Goal: Information Seeking & Learning: Compare options

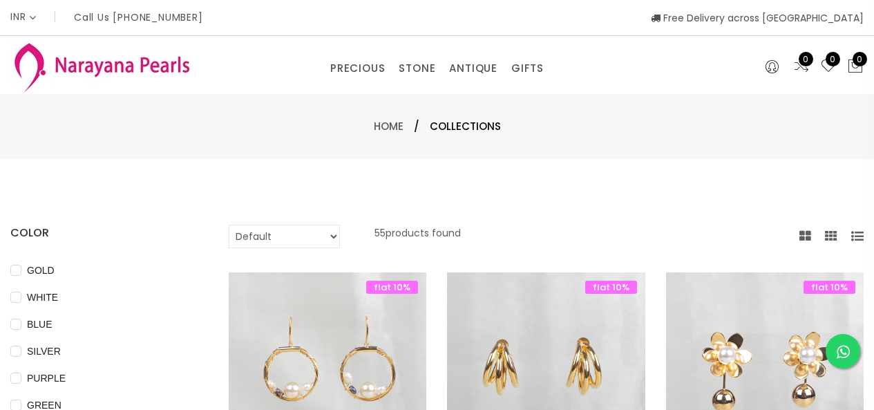
select select "INR"
click at [359, 110] on link "CUSTOM MADE-GEMS" at bounding box center [395, 111] width 117 height 22
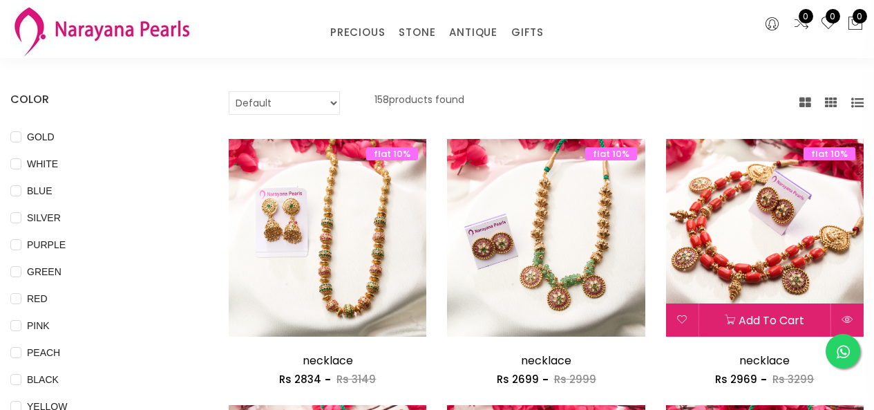
scroll to position [69, 0]
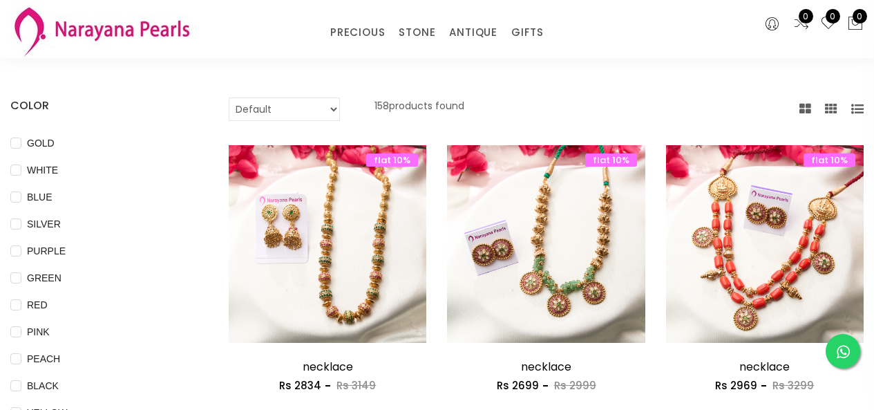
click at [334, 106] on select "Default Price - High to Low Price - Low to High" at bounding box center [284, 108] width 111 height 23
select select "priceLowToHigh"
click at [229, 97] on select "Default Price - High to Low Price - Low to High" at bounding box center [284, 108] width 111 height 23
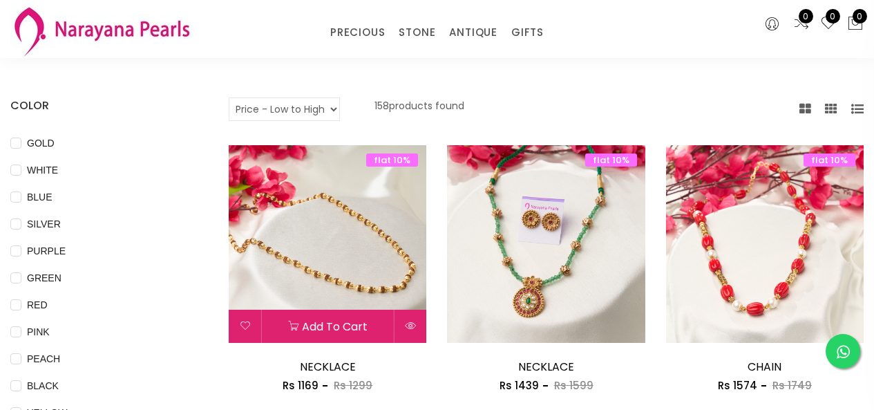
click at [343, 250] on img at bounding box center [328, 244] width 198 height 198
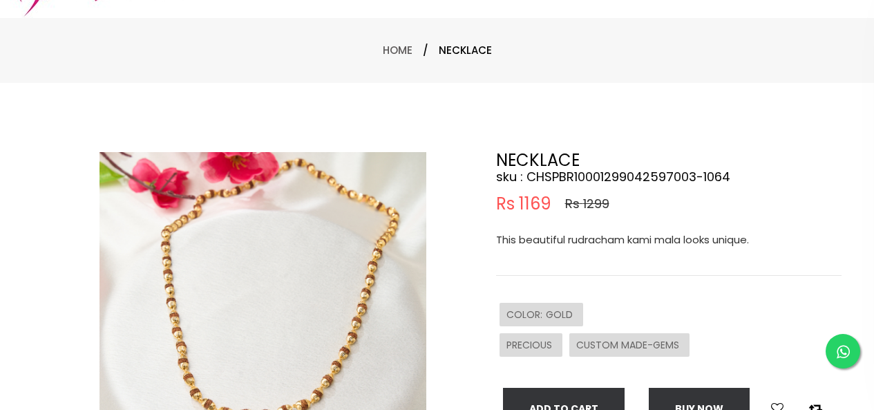
scroll to position [138, 0]
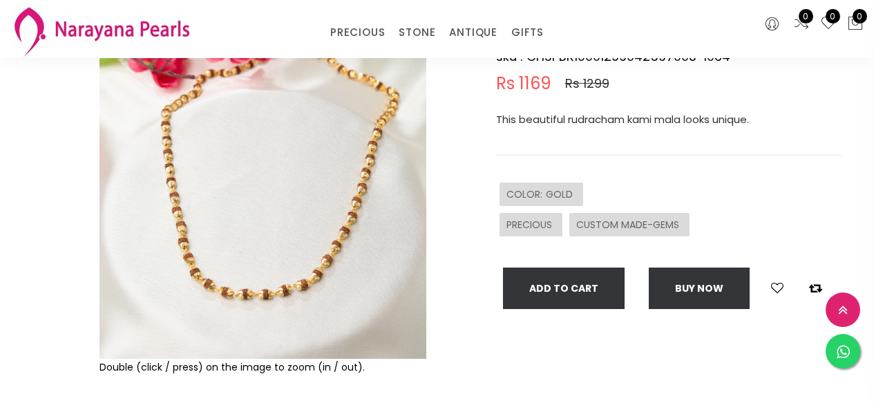
click at [338, 226] on img at bounding box center [263, 195] width 327 height 327
click at [344, 271] on img at bounding box center [263, 195] width 327 height 327
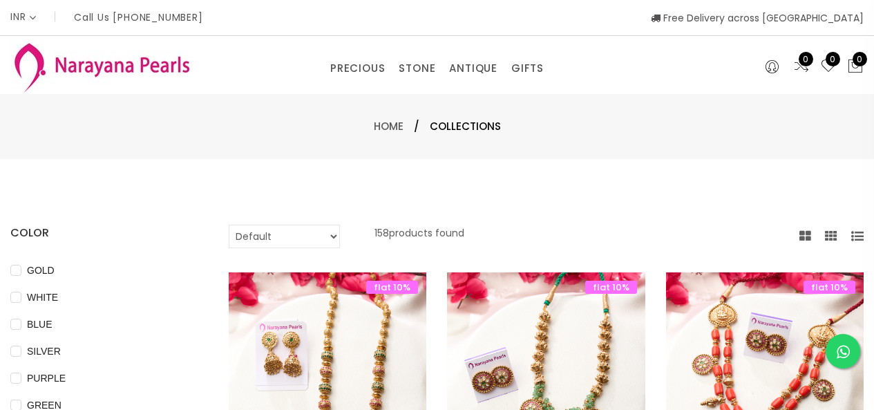
click at [285, 234] on select "Default Price - High to Low Price - Low to High" at bounding box center [284, 236] width 111 height 23
select select "priceLowToHigh"
click at [229, 225] on select "Default Price - High to Low Price - Low to High" at bounding box center [284, 236] width 111 height 23
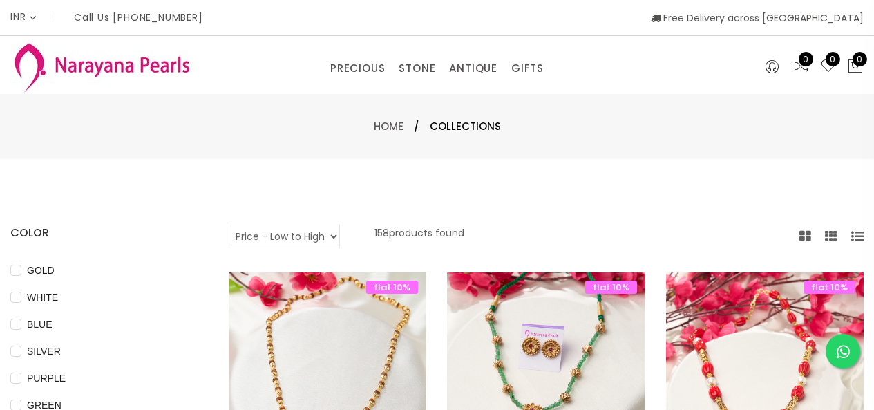
scroll to position [207, 0]
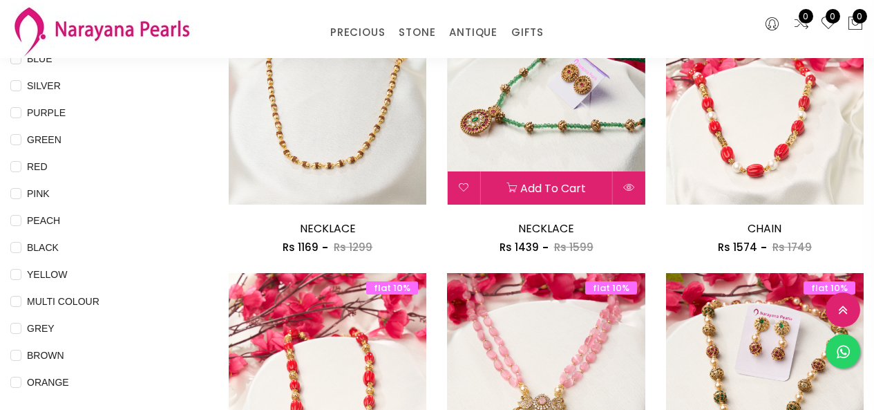
click at [539, 130] on img at bounding box center [546, 106] width 198 height 198
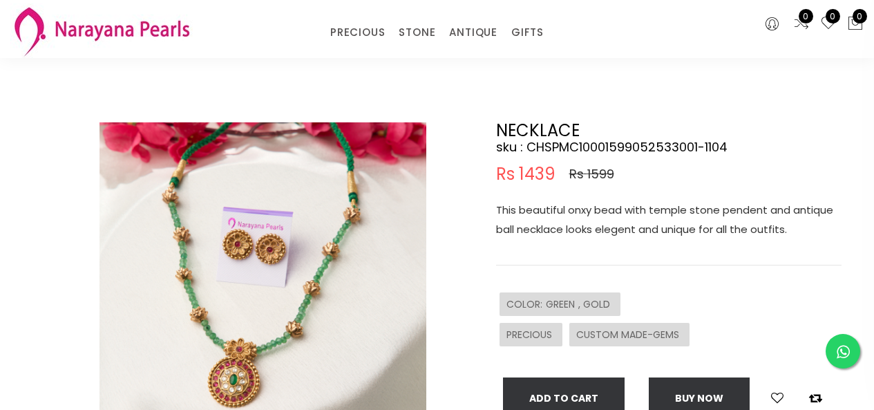
scroll to position [69, 0]
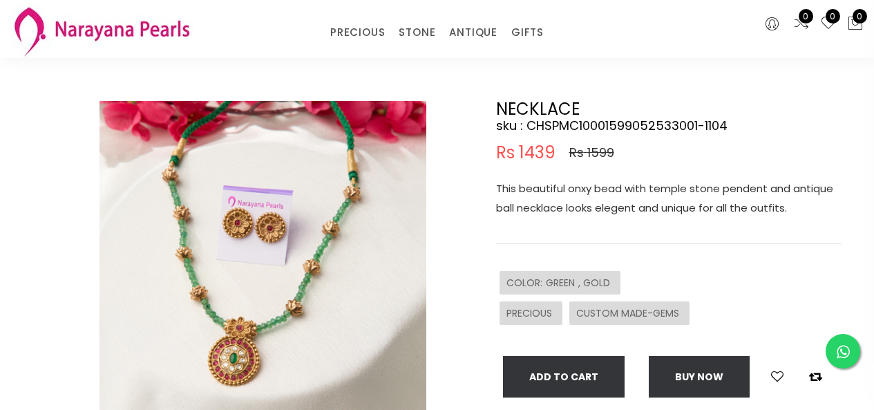
click at [296, 271] on img at bounding box center [263, 264] width 327 height 327
click at [326, 249] on img at bounding box center [263, 264] width 327 height 327
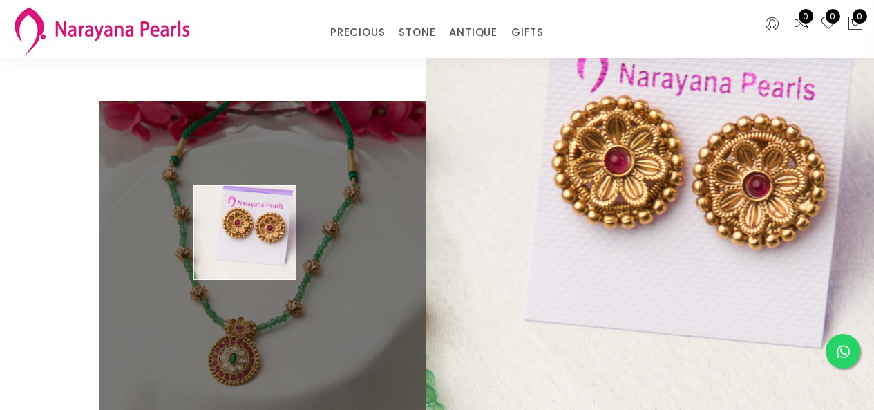
click at [245, 233] on img at bounding box center [263, 264] width 327 height 327
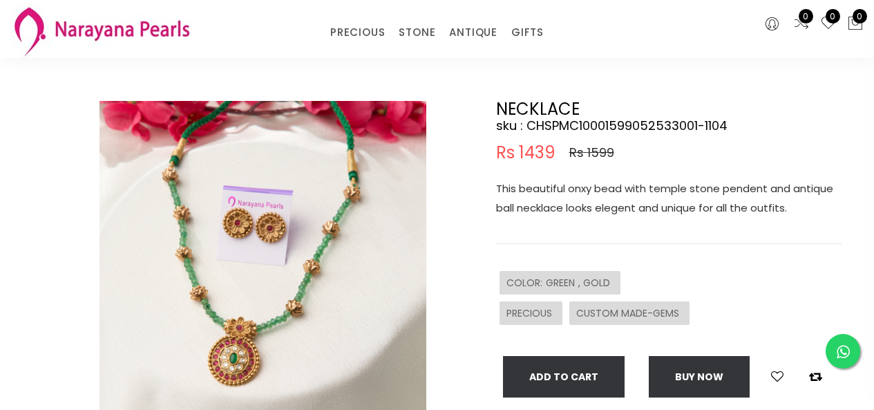
click at [239, 359] on img at bounding box center [263, 264] width 327 height 327
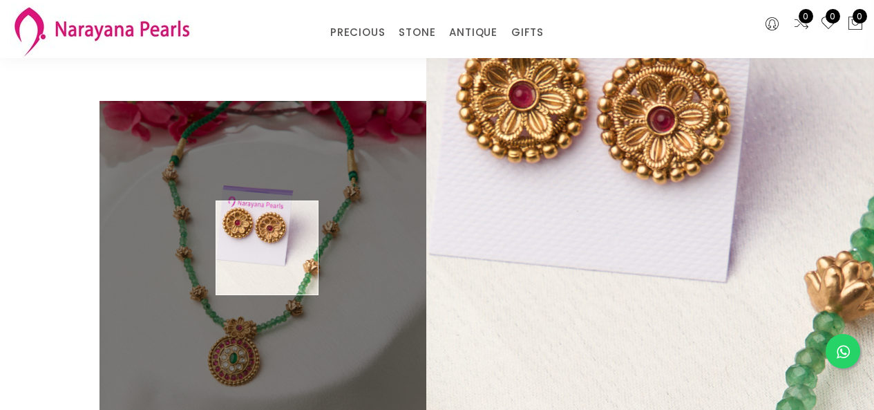
click at [261, 250] on img at bounding box center [263, 264] width 327 height 327
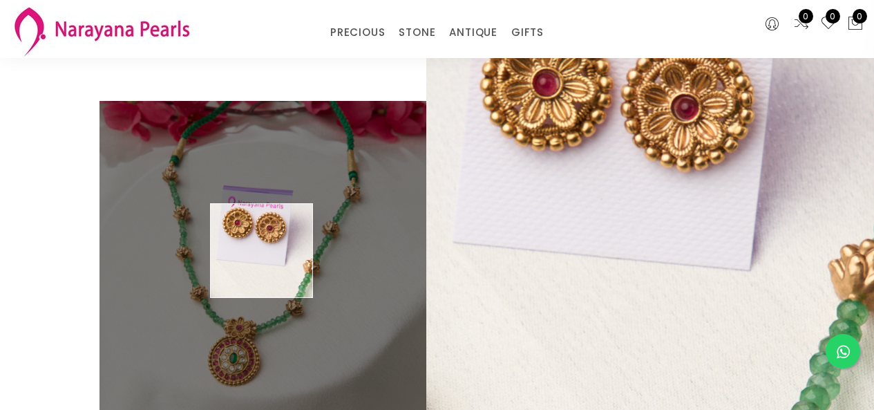
click at [262, 251] on img at bounding box center [263, 264] width 327 height 327
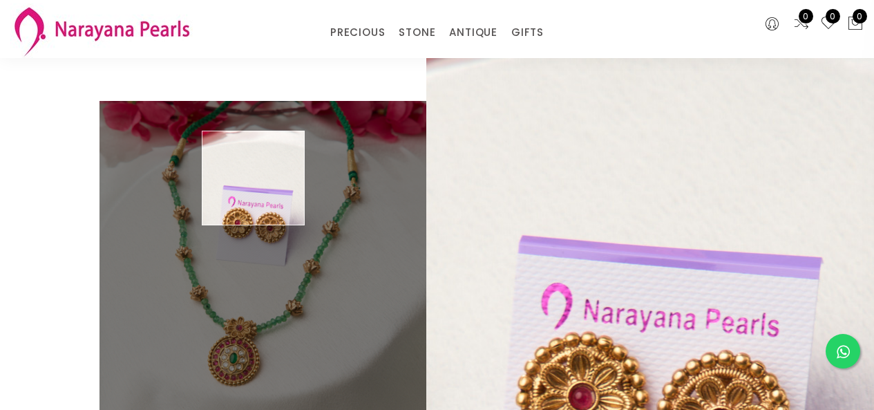
click at [254, 178] on img at bounding box center [263, 264] width 327 height 327
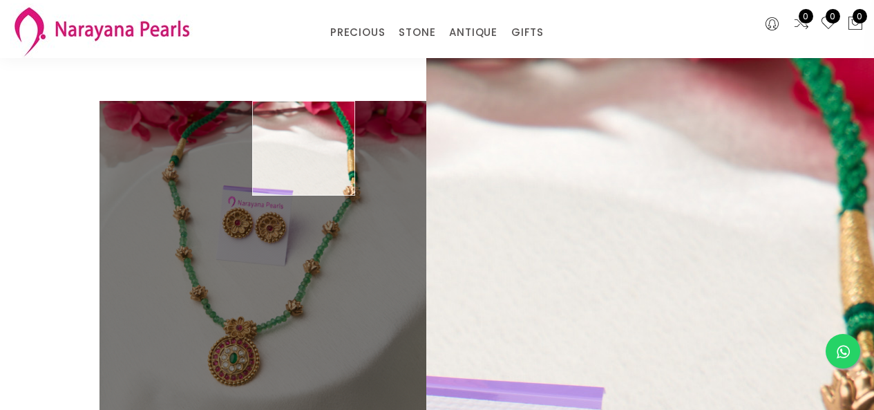
click at [211, 42] on div "PRECIOUS CUSTOM MADE-GEMS PRECIOUS [PERSON_NAME] EARRINGS / JHUMKAS NECKLACE AN…" at bounding box center [437, 29] width 583 height 28
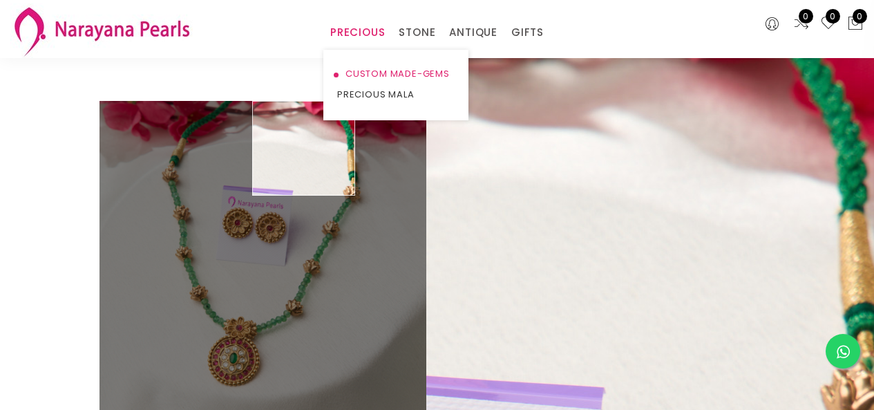
click at [386, 73] on link "CUSTOM MADE-GEMS" at bounding box center [395, 74] width 117 height 21
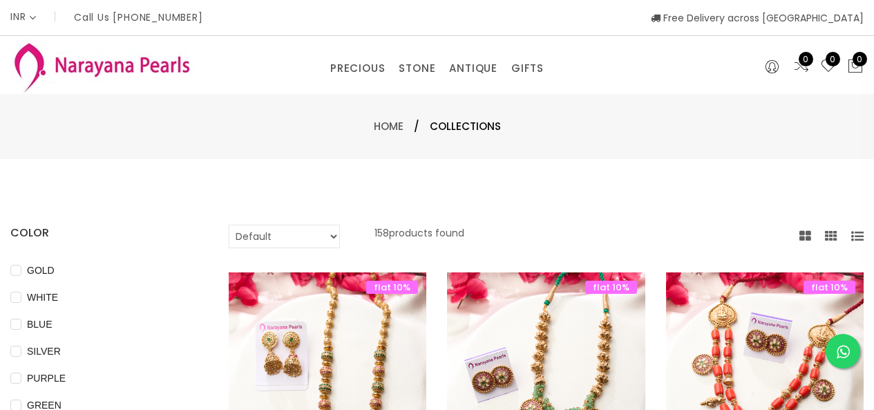
click at [290, 237] on select "Default Price - High to Low Price - Low to High" at bounding box center [284, 236] width 111 height 23
select select "priceLowToHigh"
click at [229, 225] on select "Default Price - High to Low Price - Low to High" at bounding box center [284, 236] width 111 height 23
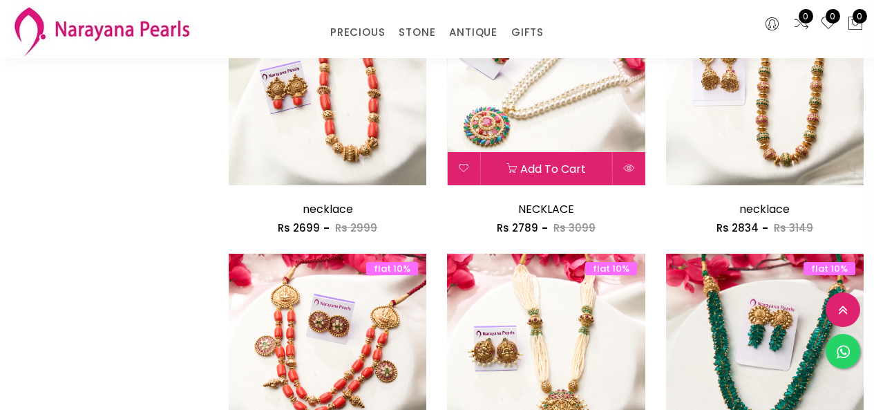
scroll to position [1232, 0]
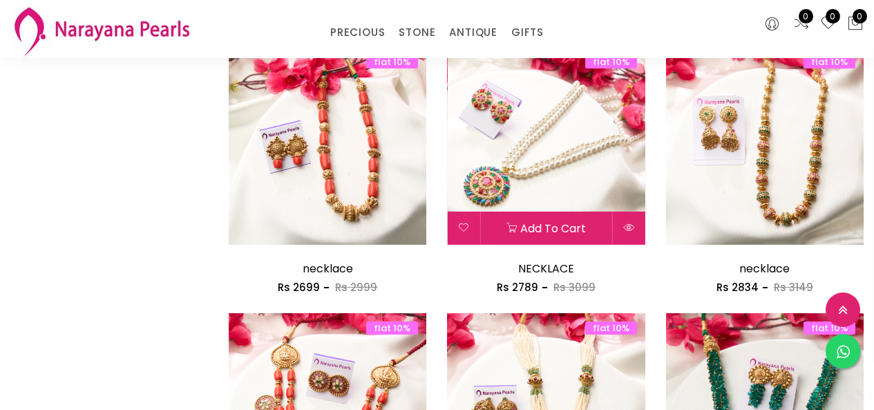
click at [573, 146] on img at bounding box center [546, 146] width 198 height 198
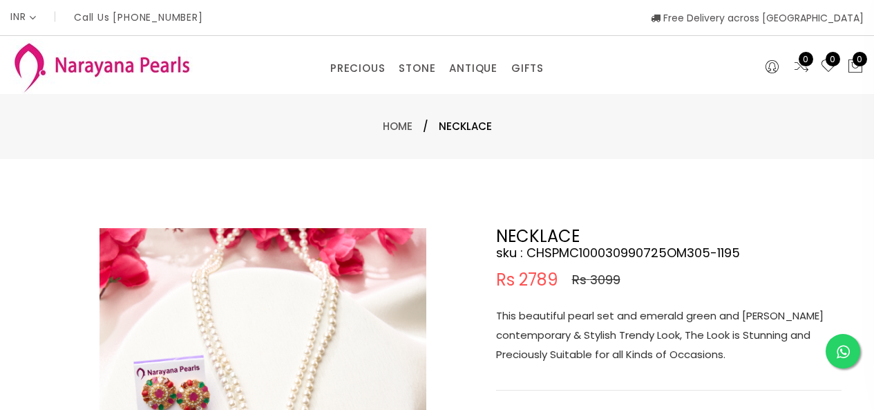
scroll to position [69, 0]
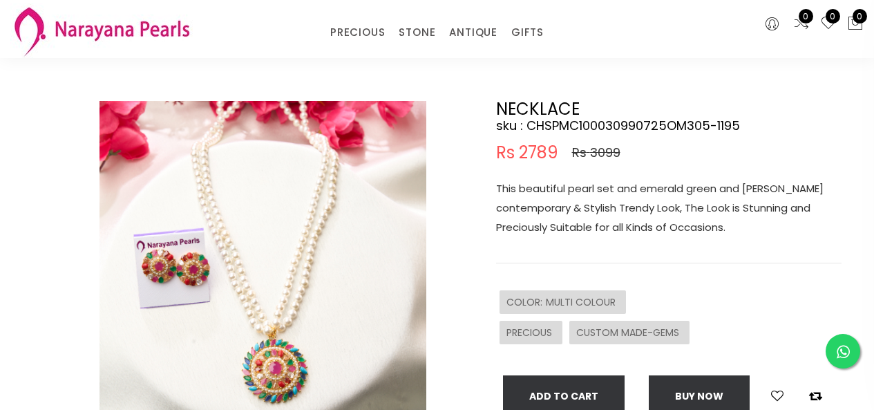
click at [265, 214] on img at bounding box center [263, 264] width 327 height 327
click at [280, 215] on img at bounding box center [263, 264] width 327 height 327
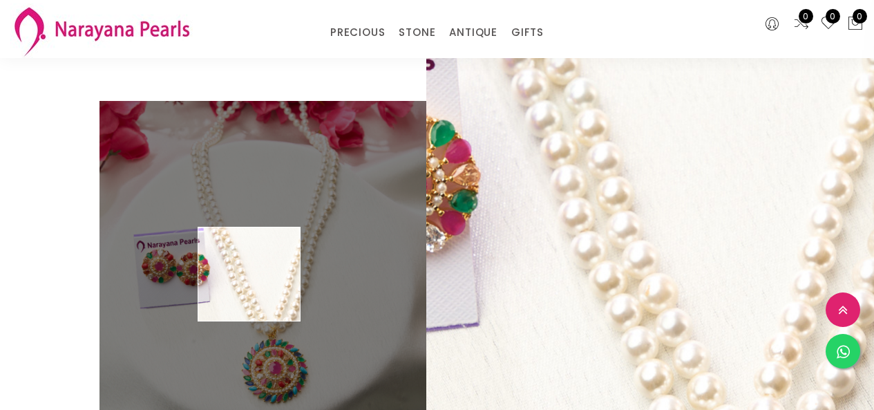
scroll to position [138, 0]
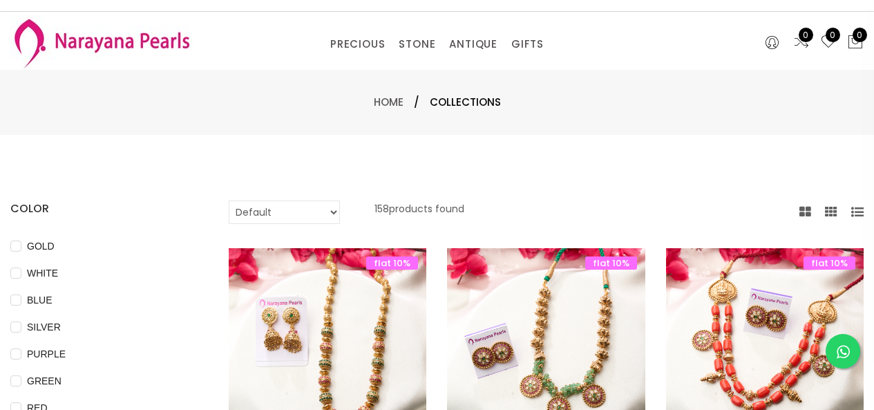
scroll to position [16, 0]
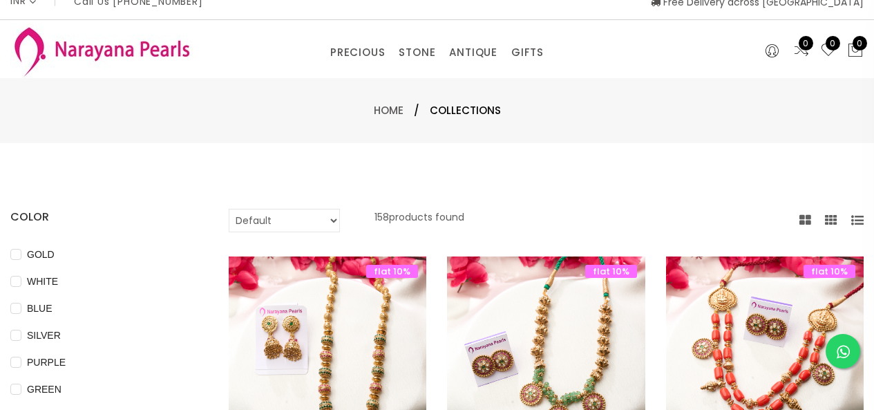
click at [302, 220] on select "Default Price - High to Low Price - Low to High" at bounding box center [284, 220] width 111 height 23
select select "priceLowToHigh"
click at [229, 209] on select "Default Price - High to Low Price - Low to High" at bounding box center [284, 220] width 111 height 23
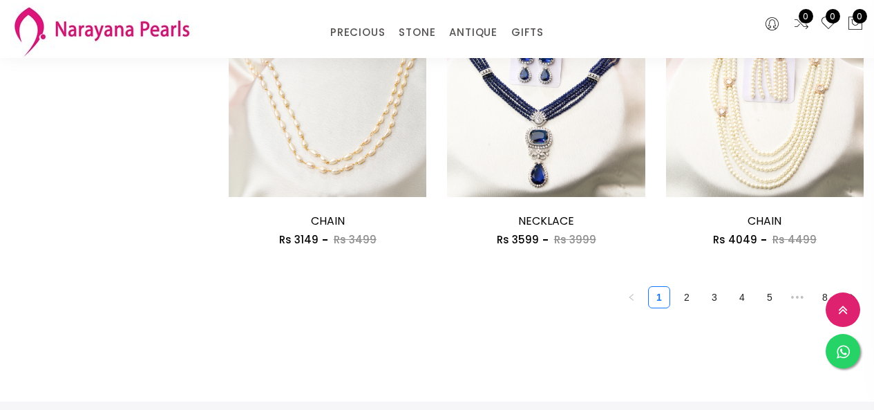
scroll to position [1811, 0]
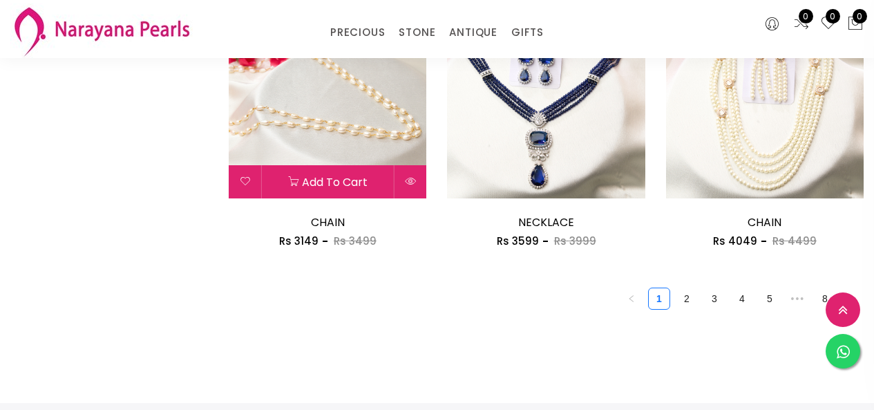
click at [359, 100] on img at bounding box center [328, 99] width 198 height 198
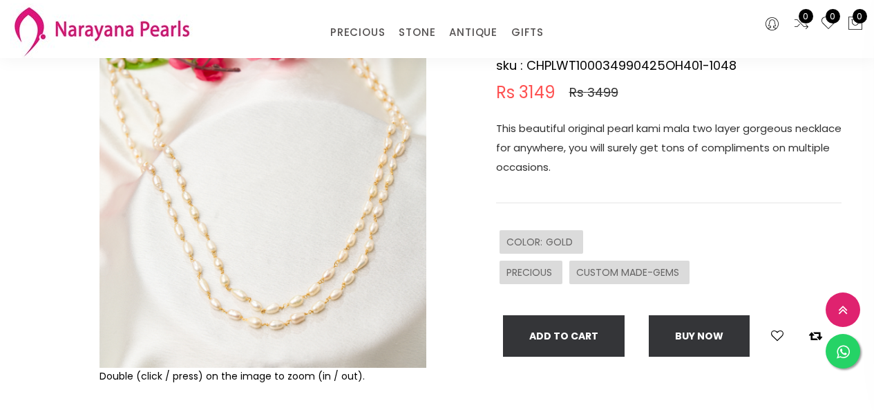
scroll to position [69, 0]
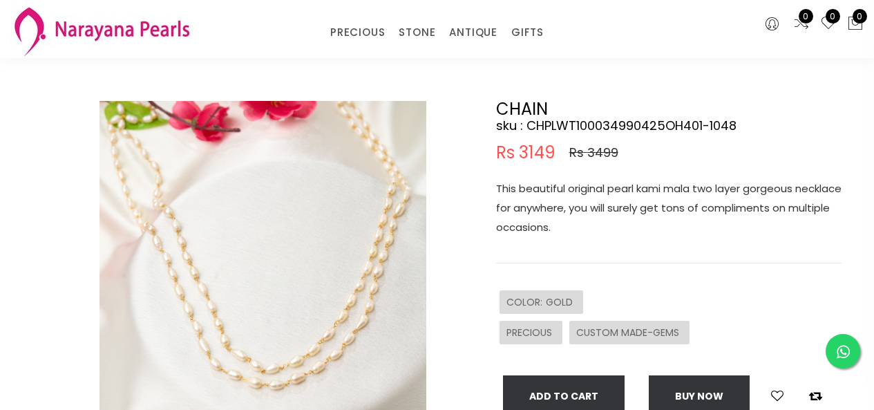
click at [352, 211] on img at bounding box center [263, 264] width 327 height 327
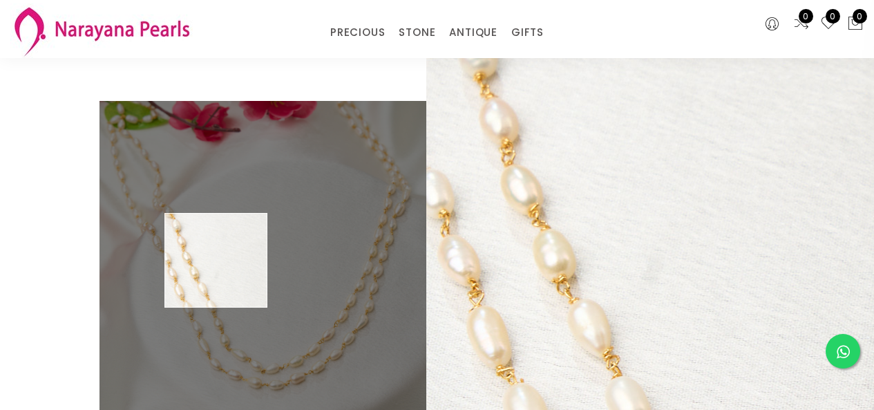
click at [216, 261] on img at bounding box center [263, 264] width 327 height 327
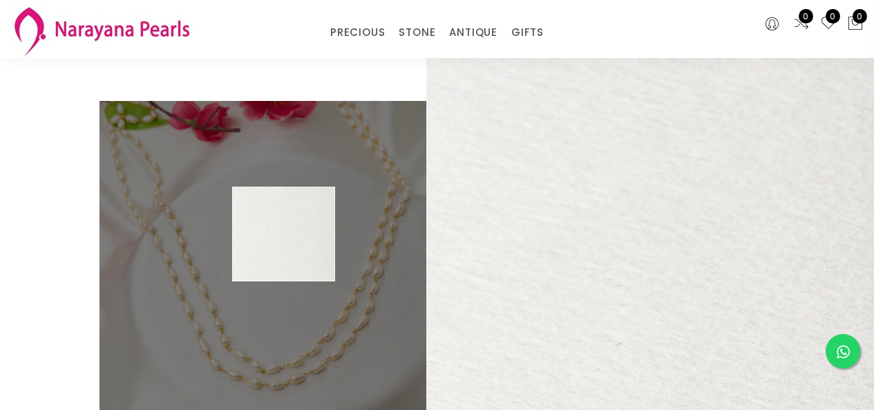
click at [284, 234] on img at bounding box center [263, 264] width 327 height 327
click at [285, 234] on img at bounding box center [263, 264] width 327 height 327
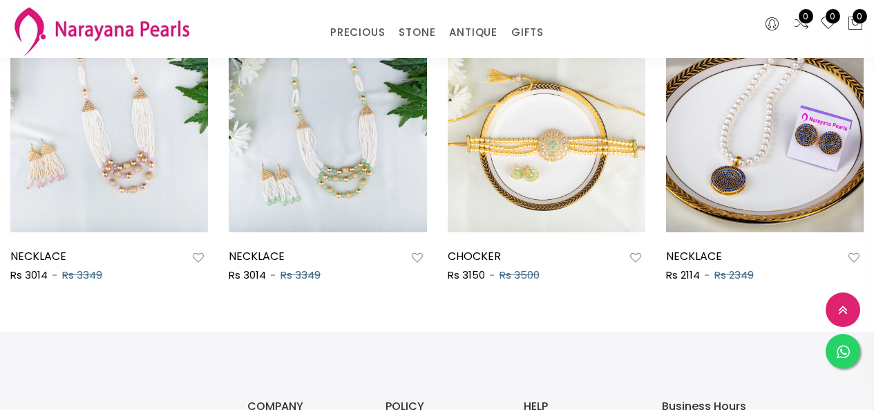
scroll to position [691, 0]
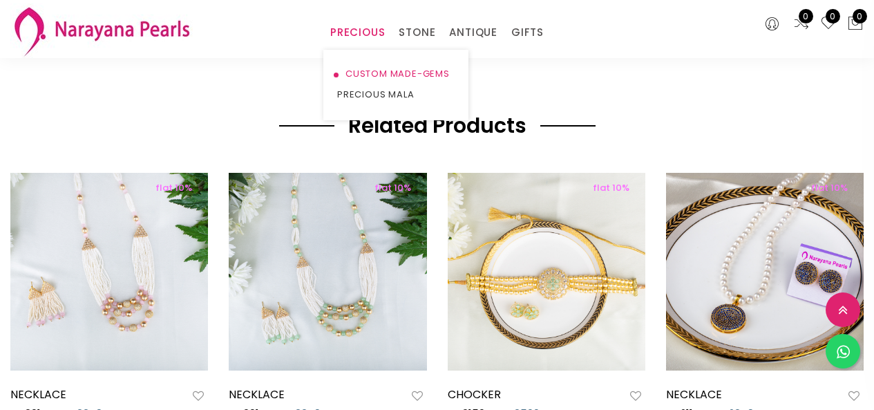
click at [365, 70] on link "CUSTOM MADE-GEMS" at bounding box center [395, 74] width 117 height 21
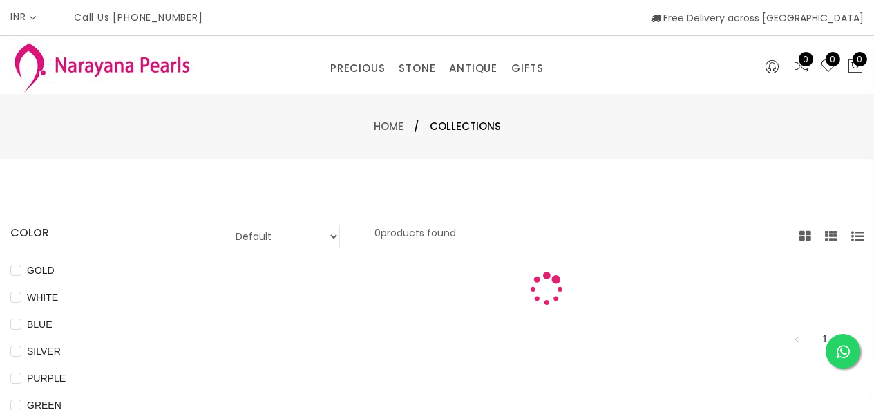
click at [277, 238] on select "Default Price - High to Low Price - Low to High" at bounding box center [284, 236] width 111 height 23
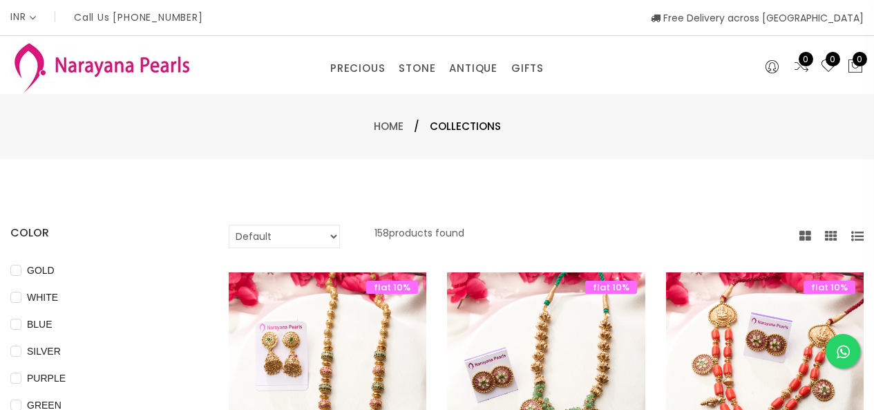
select select "priceLowToHigh"
click at [229, 225] on select "Default Price - High to Low Price - Low to High" at bounding box center [284, 236] width 111 height 23
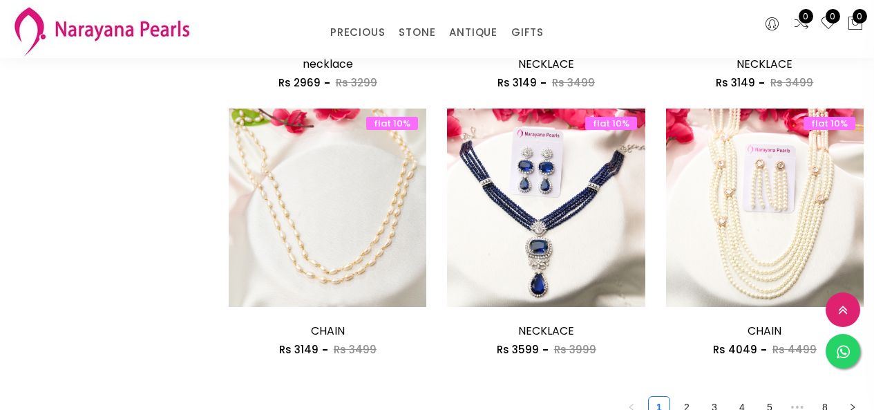
scroll to position [1779, 0]
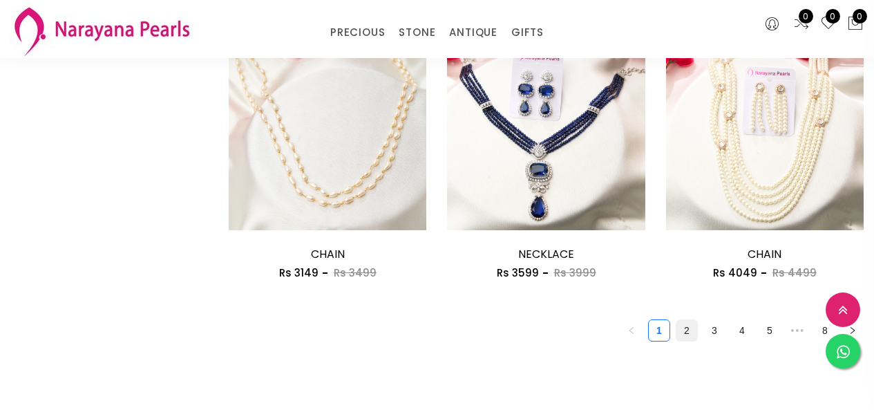
click at [683, 330] on link "2" at bounding box center [687, 330] width 21 height 21
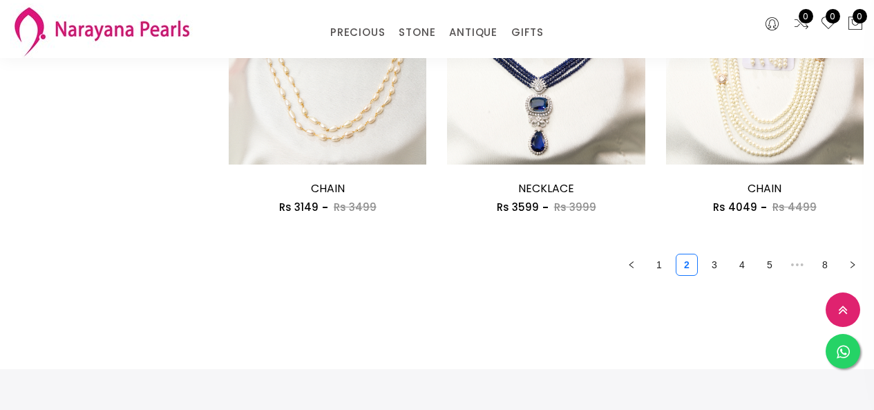
scroll to position [1864, 0]
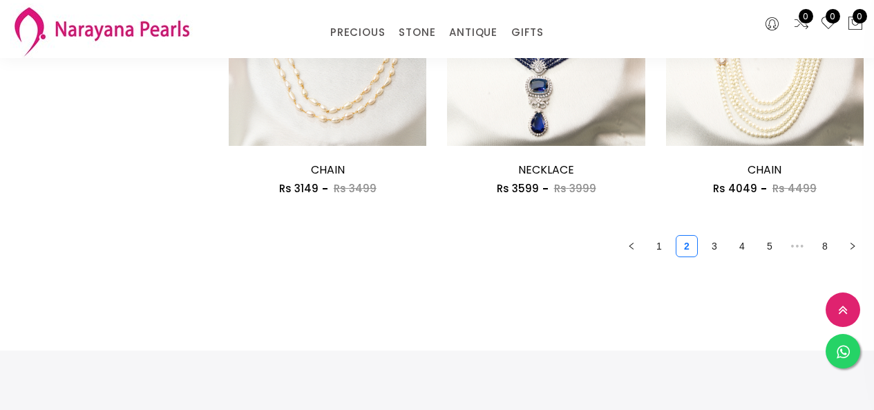
click at [715, 245] on link "3" at bounding box center [714, 246] width 21 height 21
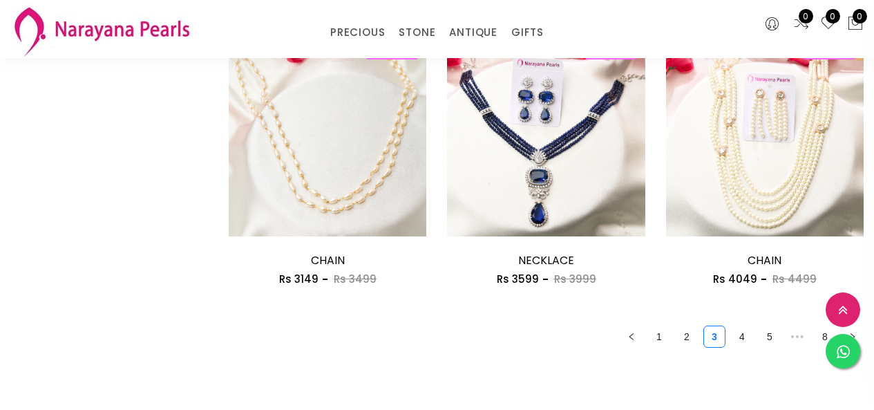
scroll to position [1746, 0]
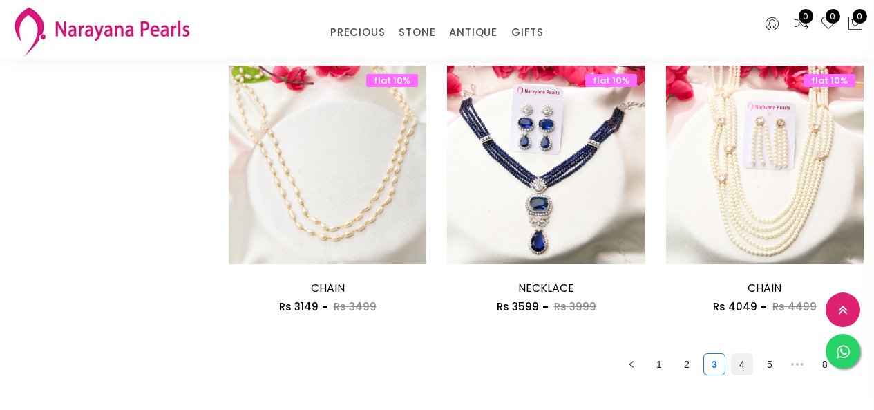
click at [742, 368] on link "4" at bounding box center [742, 364] width 21 height 21
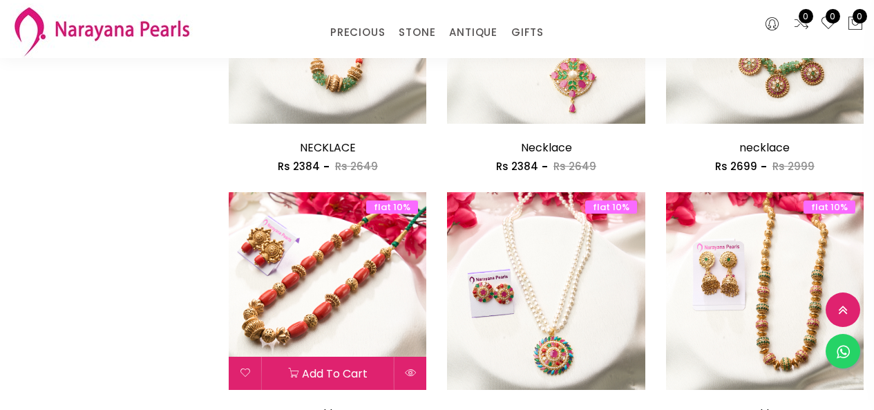
scroll to position [949, 0]
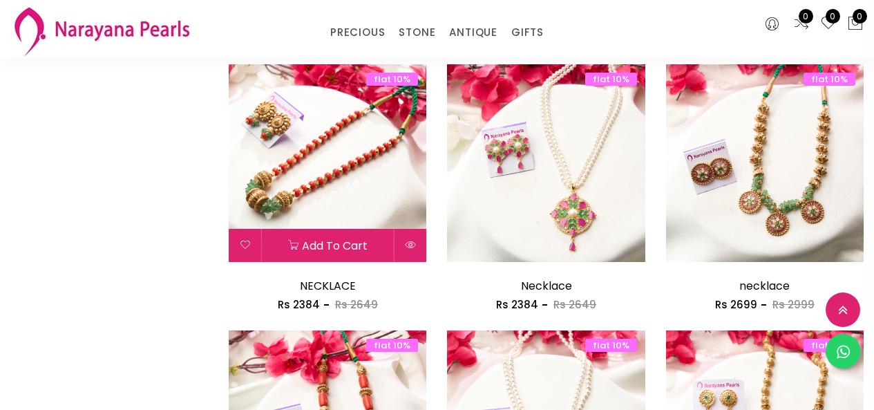
click at [354, 145] on img at bounding box center [328, 163] width 198 height 198
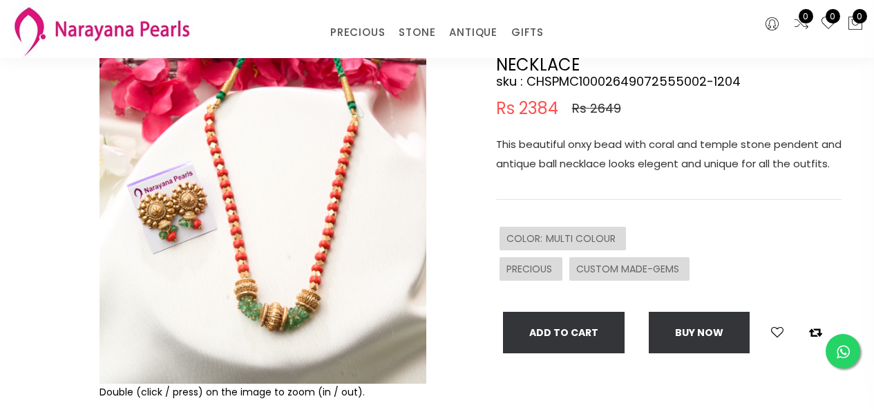
scroll to position [138, 0]
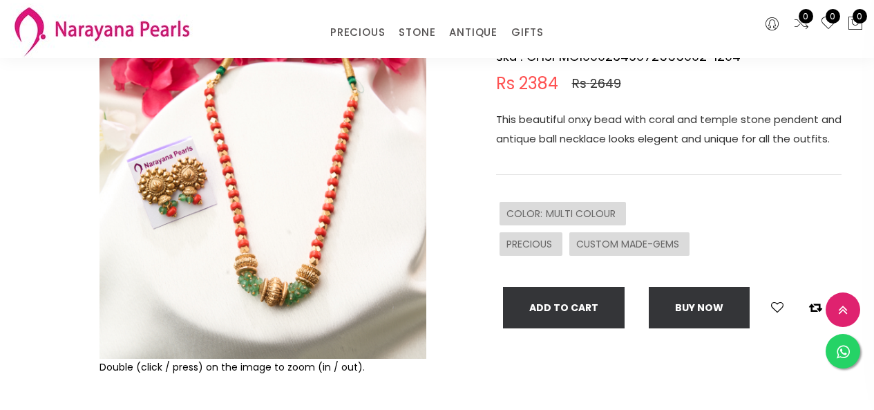
click at [350, 162] on img at bounding box center [263, 195] width 327 height 327
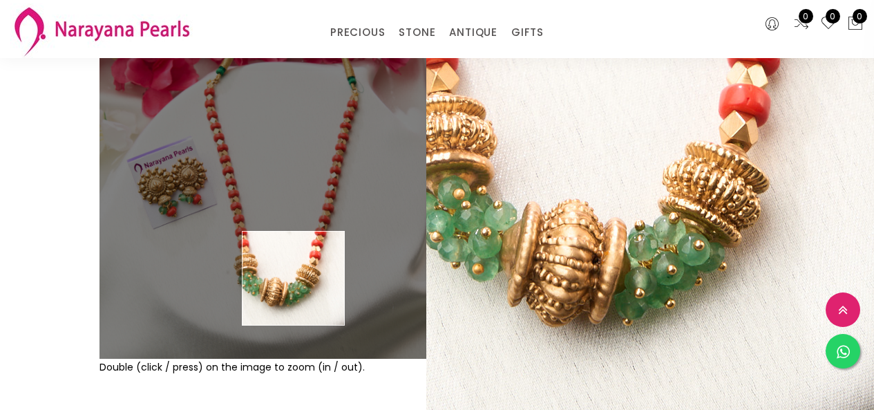
click at [294, 278] on img at bounding box center [263, 195] width 327 height 327
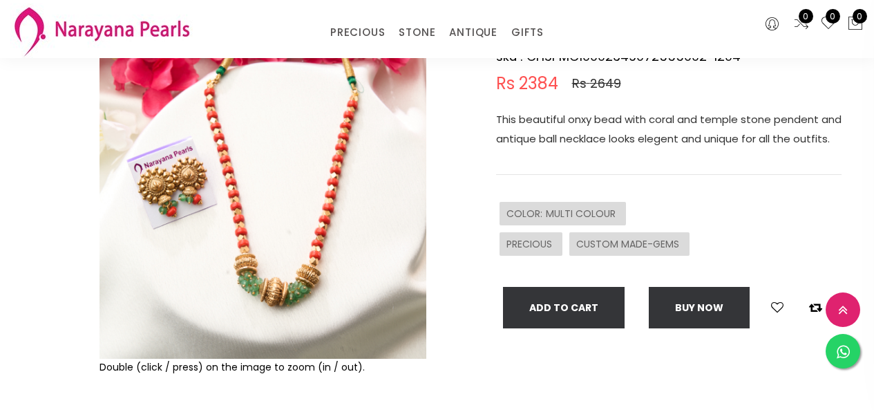
click at [346, 144] on img at bounding box center [263, 195] width 327 height 327
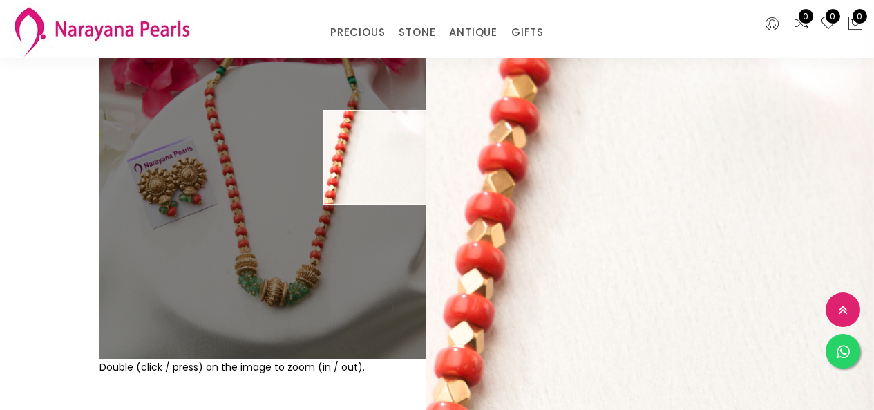
click at [389, 158] on img at bounding box center [263, 195] width 327 height 327
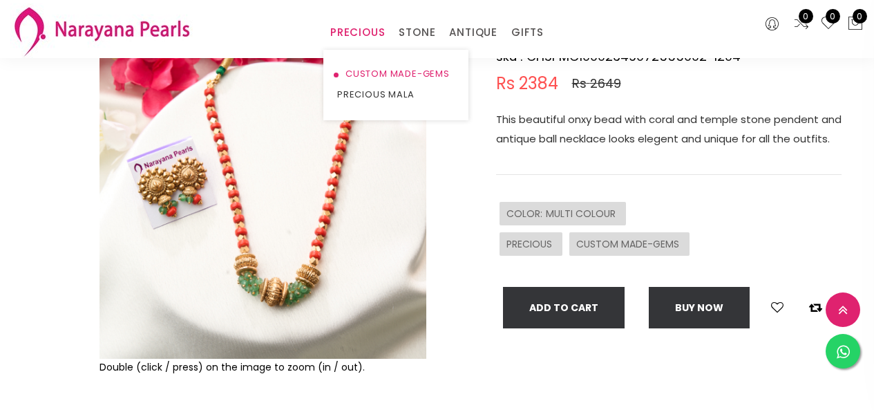
click at [359, 73] on link "CUSTOM MADE-GEMS" at bounding box center [395, 74] width 117 height 21
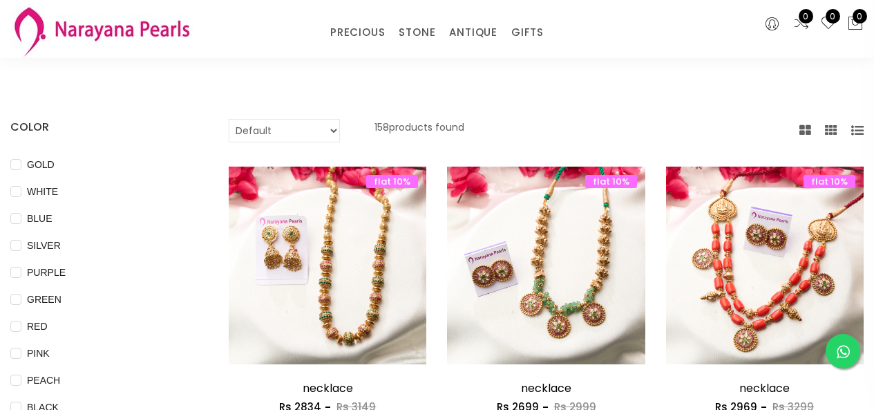
scroll to position [62, 0]
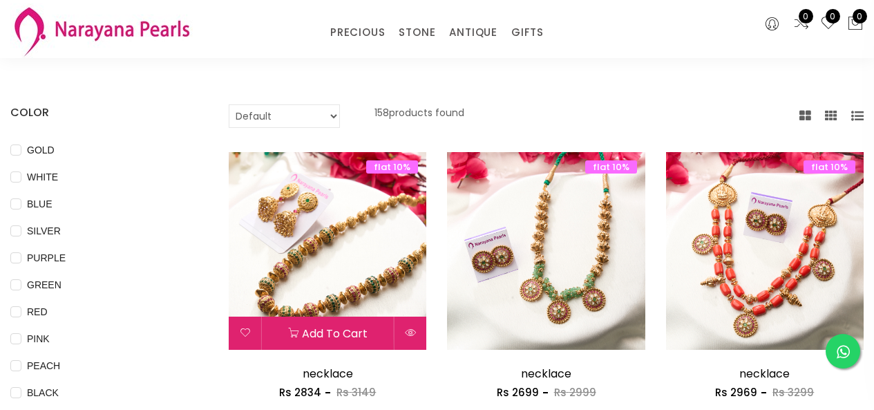
click at [384, 240] on img at bounding box center [328, 251] width 198 height 198
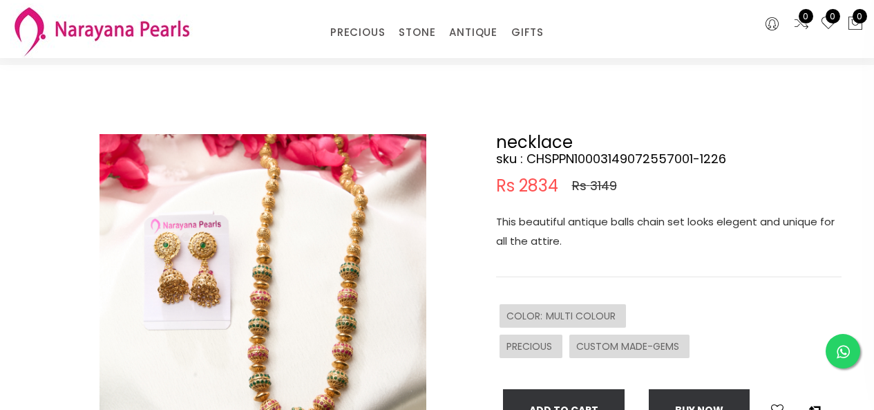
scroll to position [69, 0]
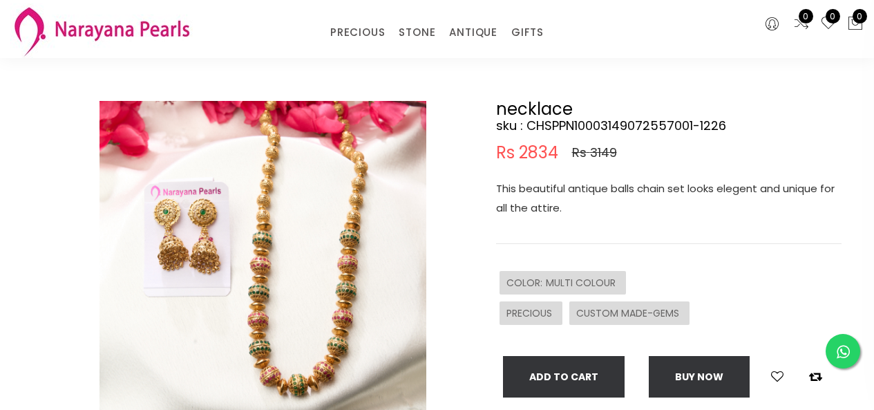
click at [340, 235] on img at bounding box center [263, 264] width 327 height 327
click at [341, 235] on img at bounding box center [263, 264] width 327 height 327
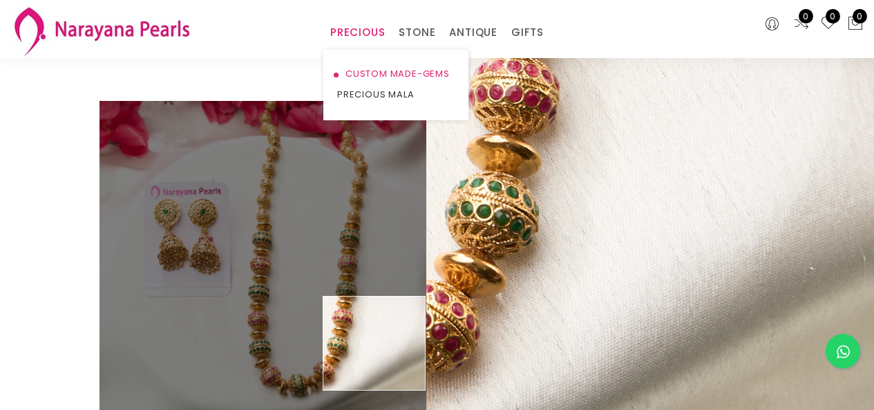
click at [369, 73] on link "CUSTOM MADE-GEMS" at bounding box center [395, 74] width 117 height 21
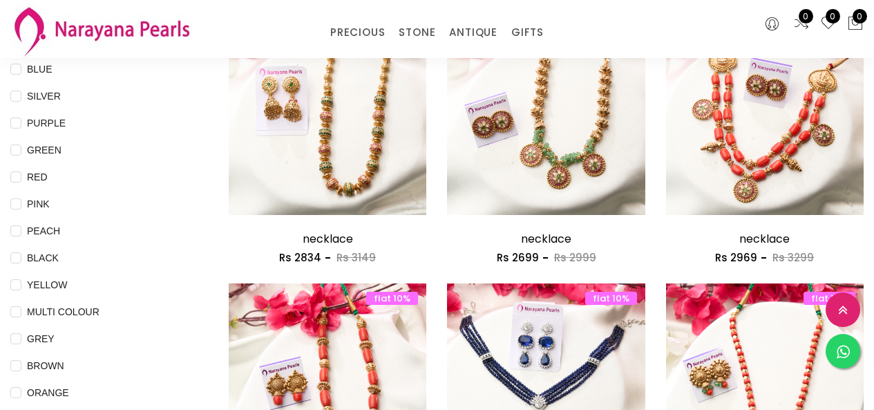
scroll to position [120, 0]
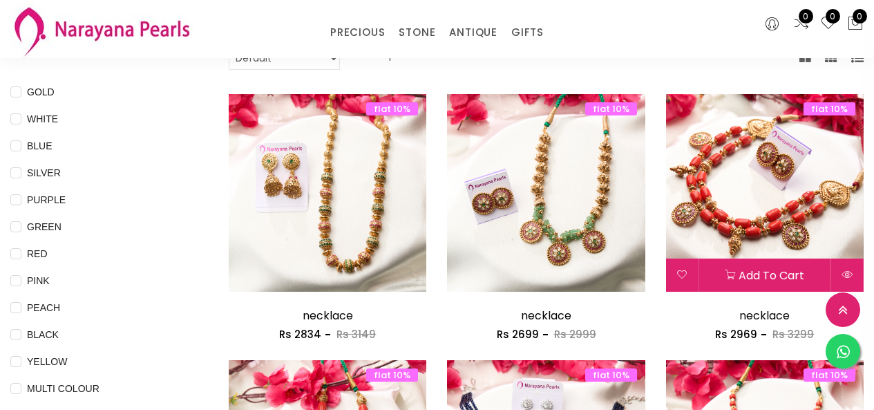
click at [804, 169] on img at bounding box center [765, 193] width 198 height 198
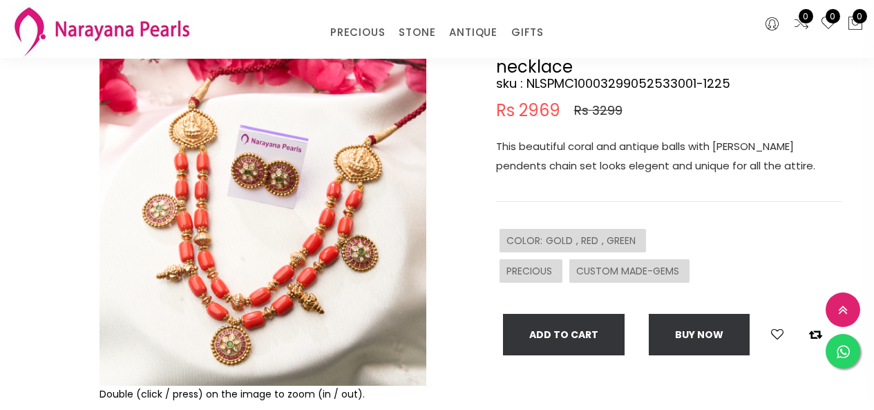
scroll to position [138, 0]
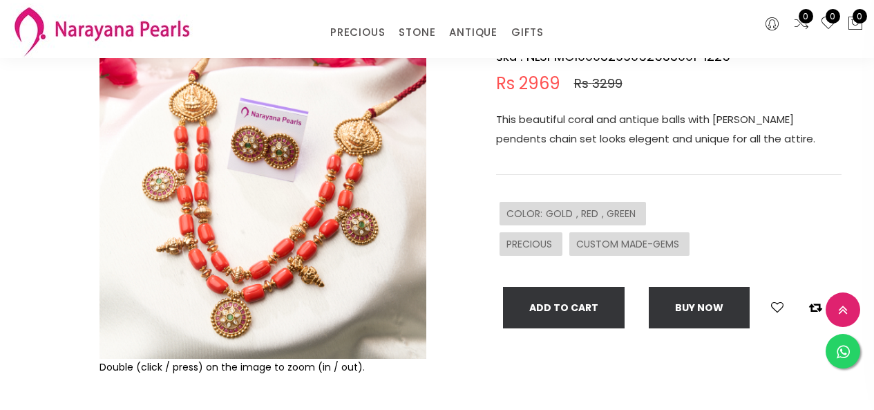
click at [343, 162] on img at bounding box center [263, 195] width 327 height 327
click at [343, 163] on img at bounding box center [263, 195] width 327 height 327
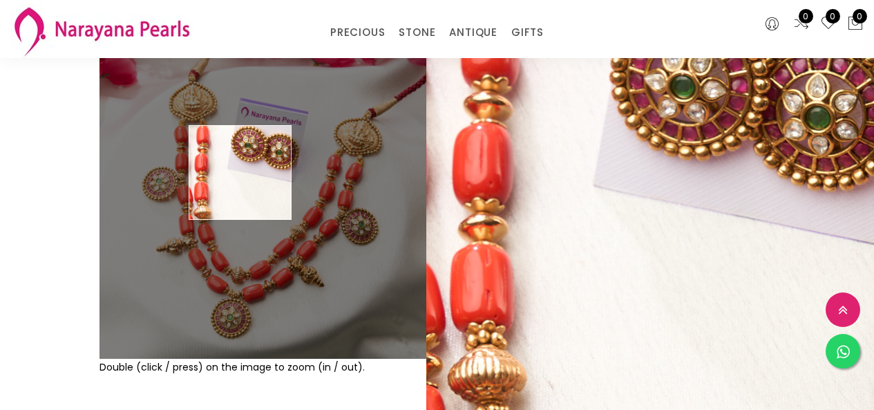
click at [240, 173] on img at bounding box center [263, 195] width 327 height 327
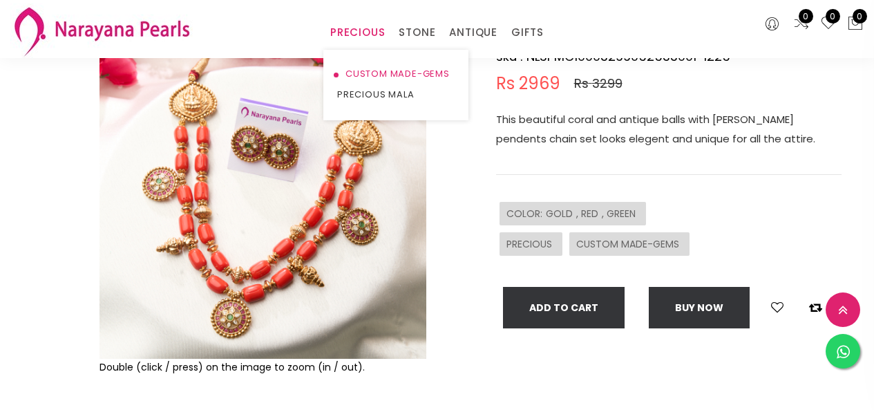
click at [361, 72] on link "CUSTOM MADE-GEMS" at bounding box center [395, 74] width 117 height 21
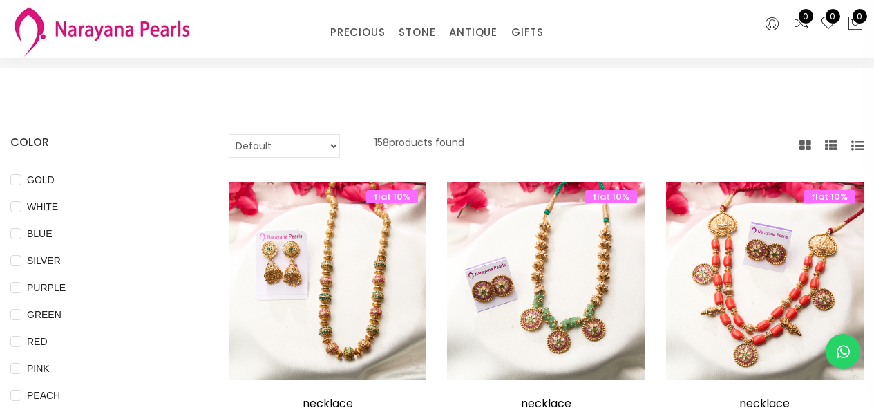
scroll to position [71, 0]
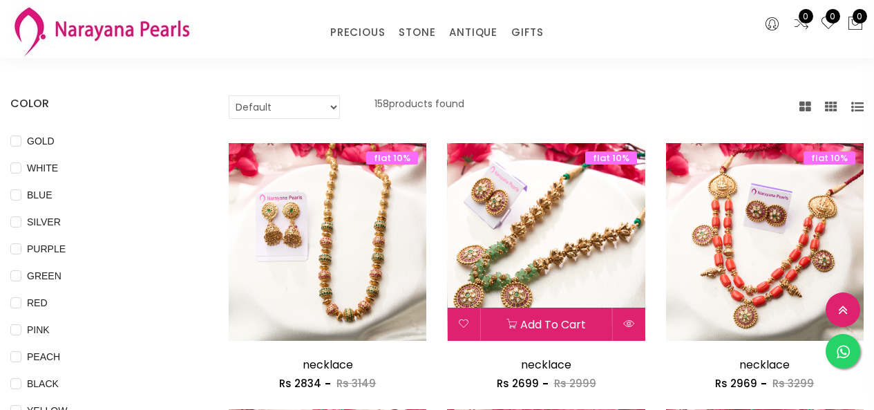
click at [583, 209] on img at bounding box center [546, 242] width 198 height 198
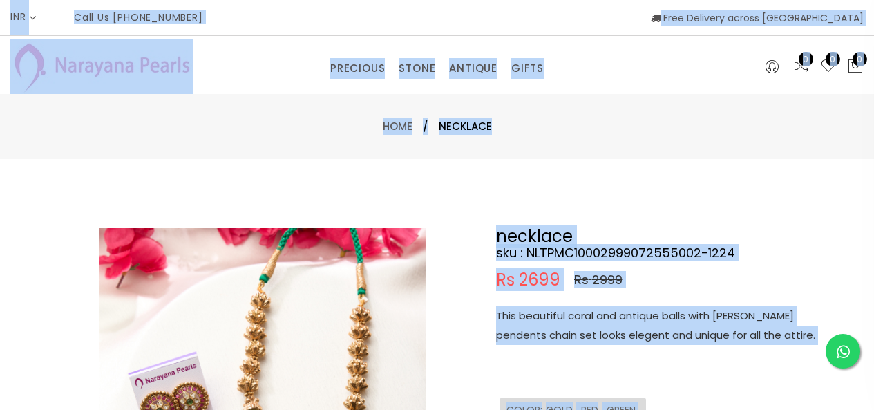
scroll to position [69, 0]
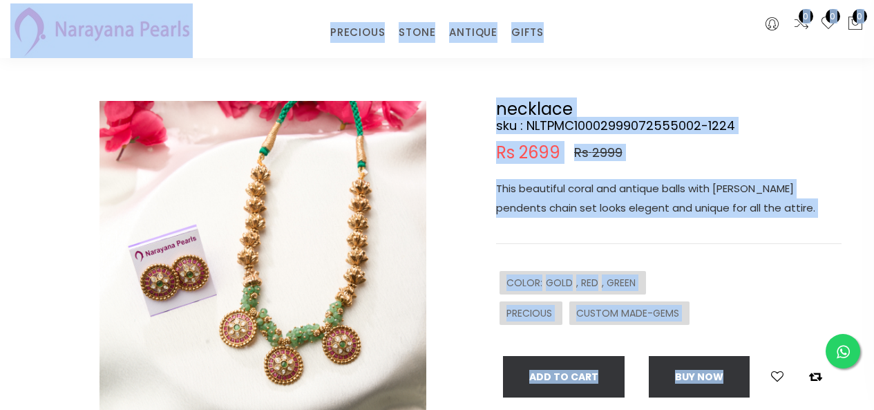
click at [282, 223] on img at bounding box center [263, 264] width 327 height 327
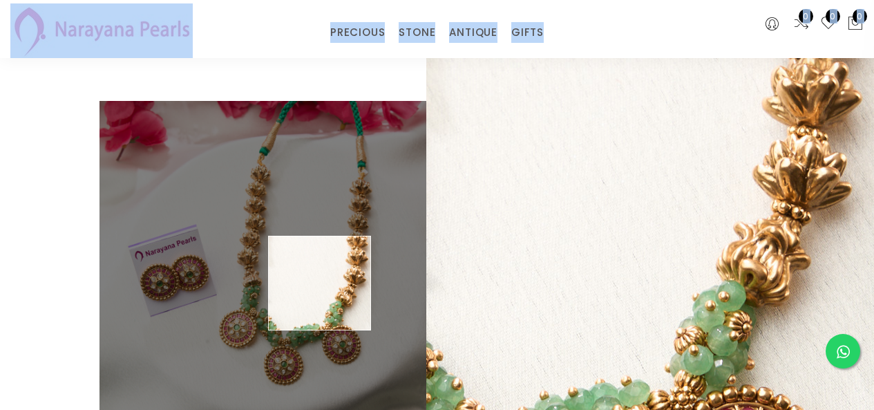
click at [320, 283] on img at bounding box center [263, 264] width 327 height 327
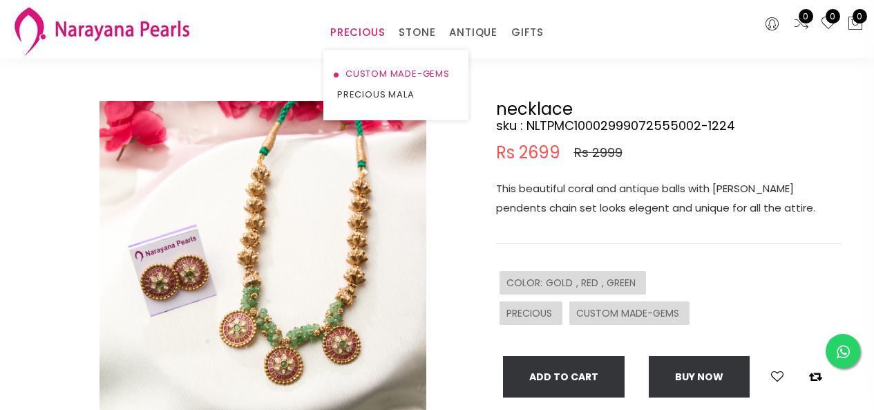
click at [370, 72] on link "CUSTOM MADE-GEMS" at bounding box center [395, 74] width 117 height 21
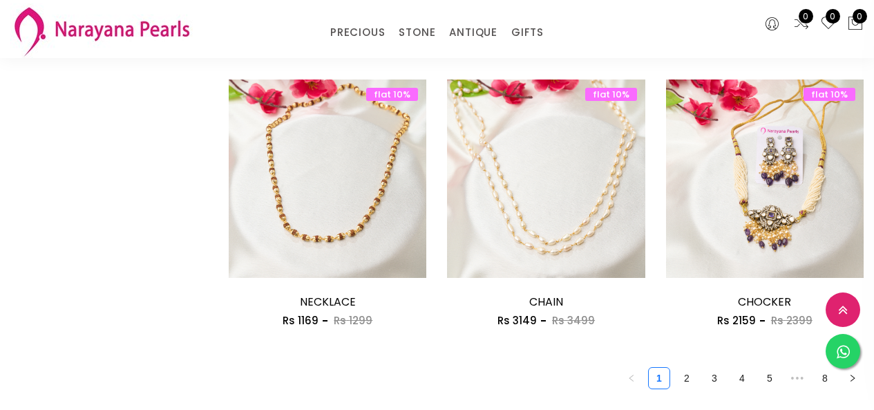
scroll to position [1862, 0]
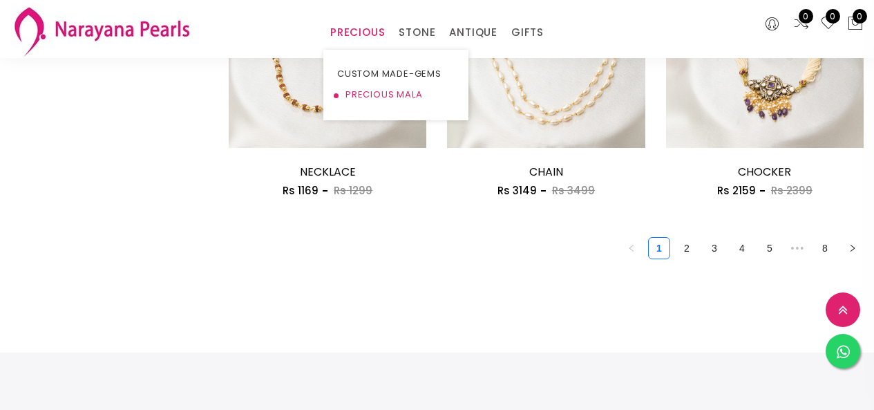
click at [365, 95] on link "PRECIOUS MALA" at bounding box center [395, 94] width 117 height 21
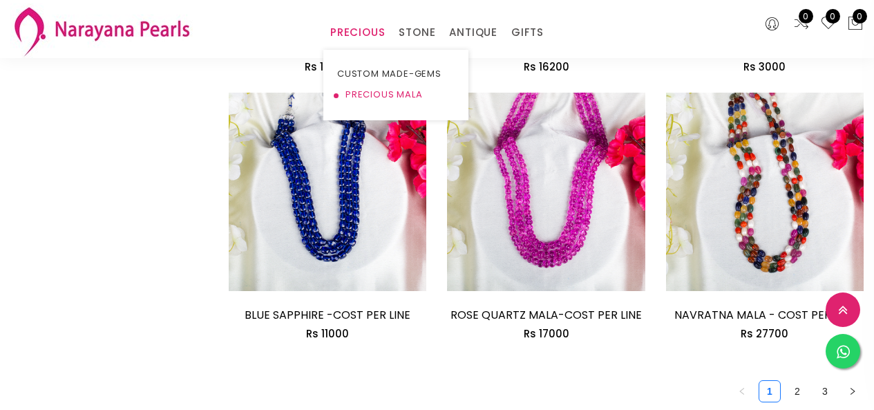
scroll to position [1862, 0]
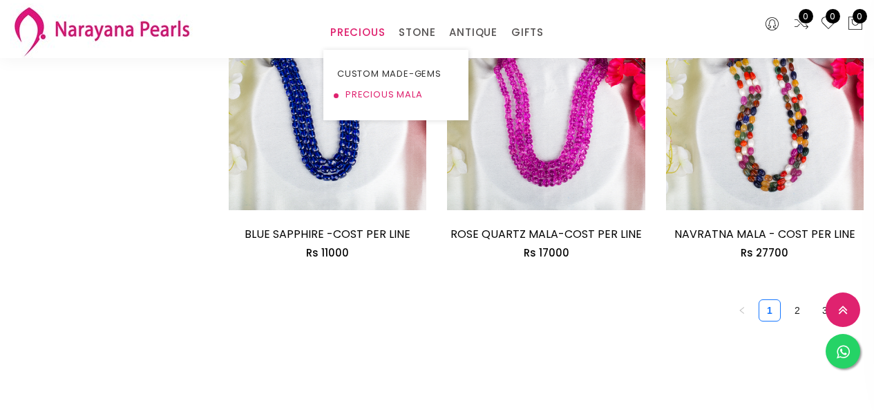
click at [404, 89] on link "PRECIOUS MALA" at bounding box center [395, 94] width 117 height 21
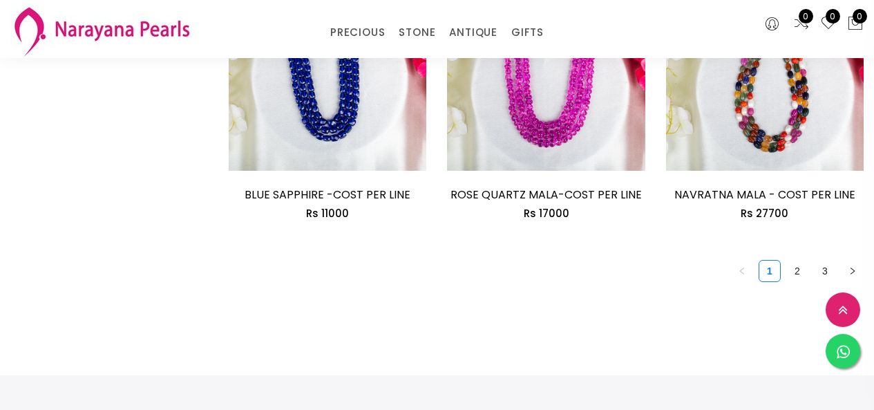
scroll to position [1965, 0]
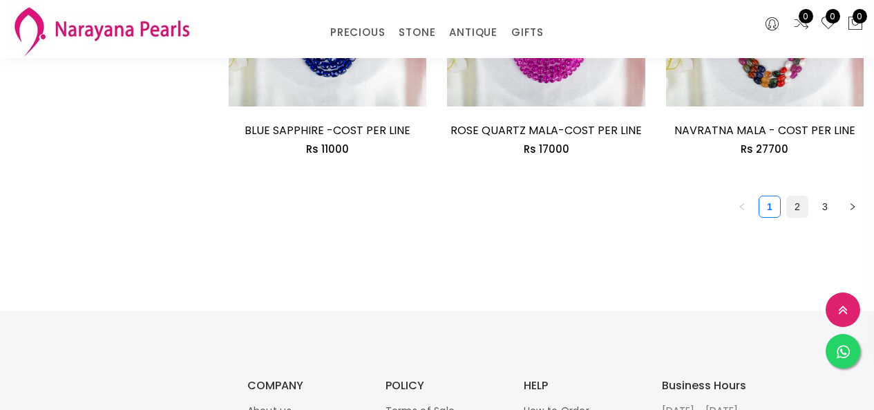
click at [796, 196] on link "2" at bounding box center [797, 206] width 21 height 21
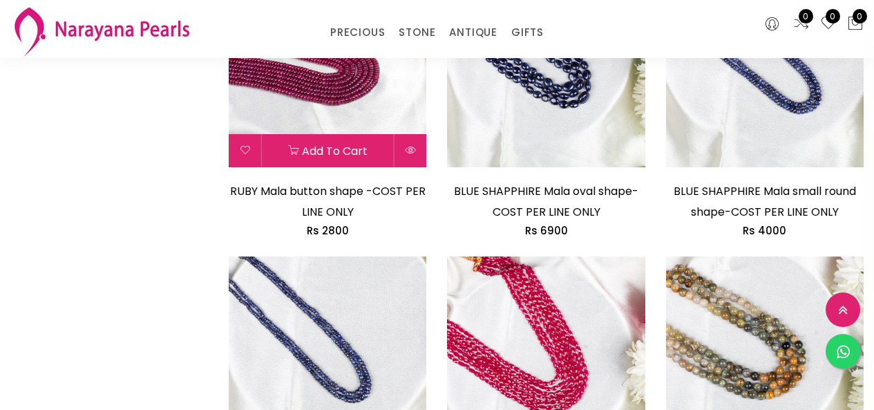
scroll to position [1970, 0]
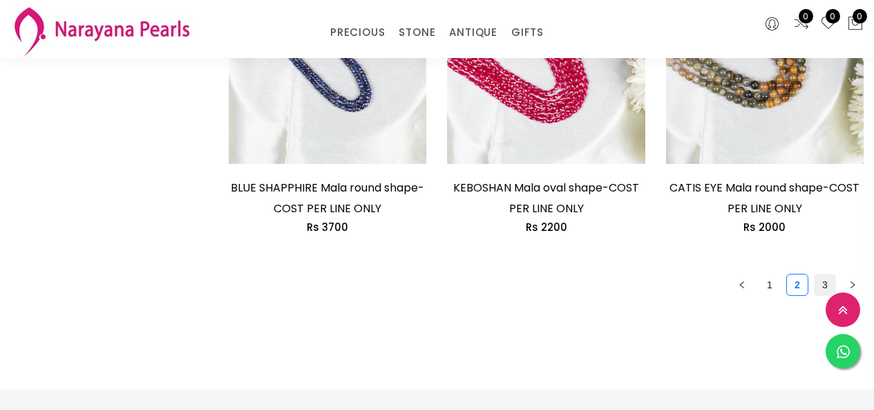
click at [824, 281] on link "3" at bounding box center [825, 284] width 21 height 21
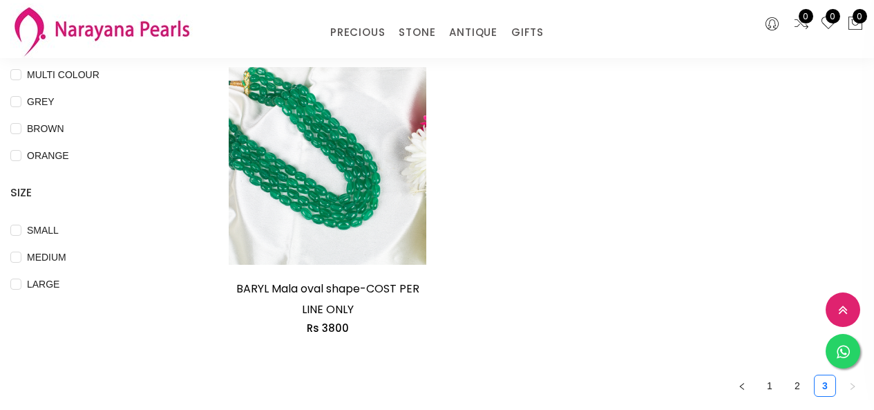
scroll to position [622, 0]
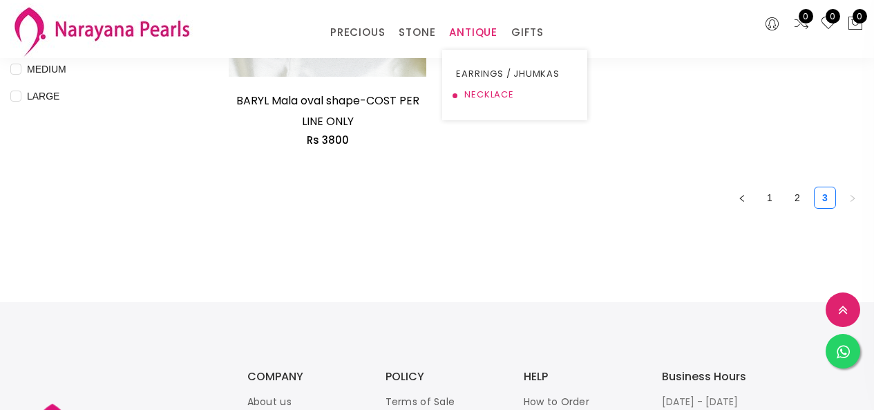
click at [488, 91] on link "NECKLACE" at bounding box center [514, 94] width 117 height 21
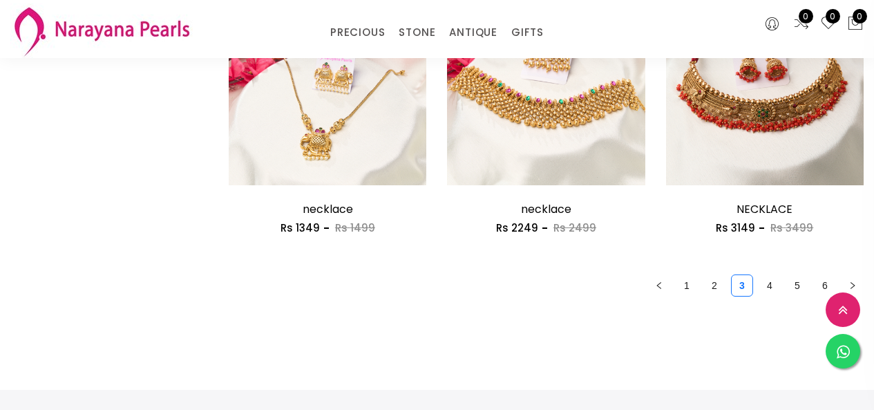
scroll to position [1826, 0]
